Goal: Information Seeking & Learning: Check status

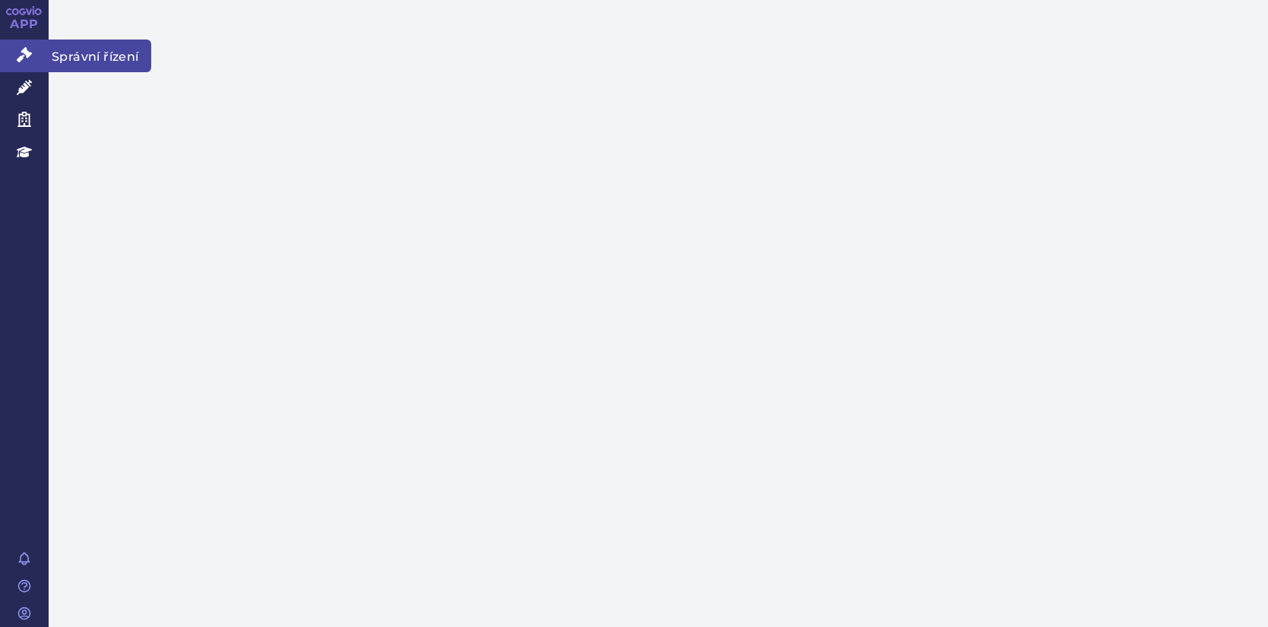
click at [28, 58] on icon at bounding box center [24, 54] width 15 height 15
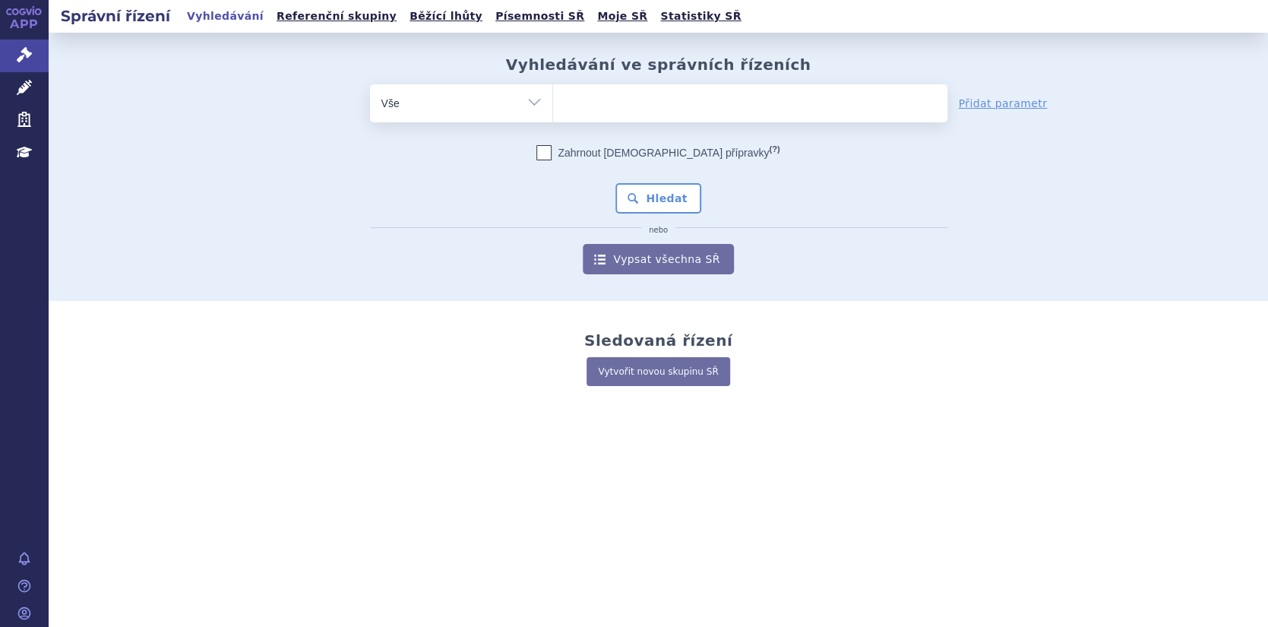
click at [587, 113] on ul at bounding box center [750, 100] width 394 height 32
click at [553, 113] on select at bounding box center [552, 103] width 1 height 38
click at [590, 104] on ul at bounding box center [750, 100] width 394 height 32
click at [553, 104] on select at bounding box center [552, 103] width 1 height 38
paste input "SUKLS349304/2025"
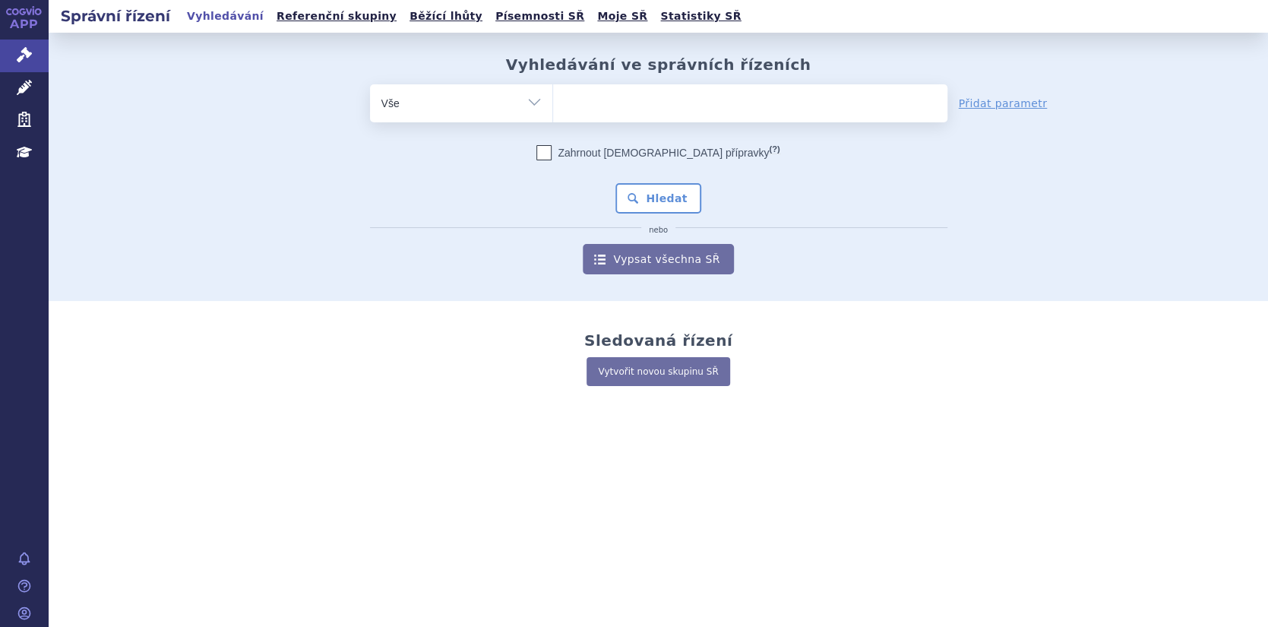
type input "SUKLS349304/2025"
select select "SUKLS349304/2025"
click at [673, 198] on button "Hledat" at bounding box center [658, 198] width 86 height 30
